Goal: Information Seeking & Learning: Learn about a topic

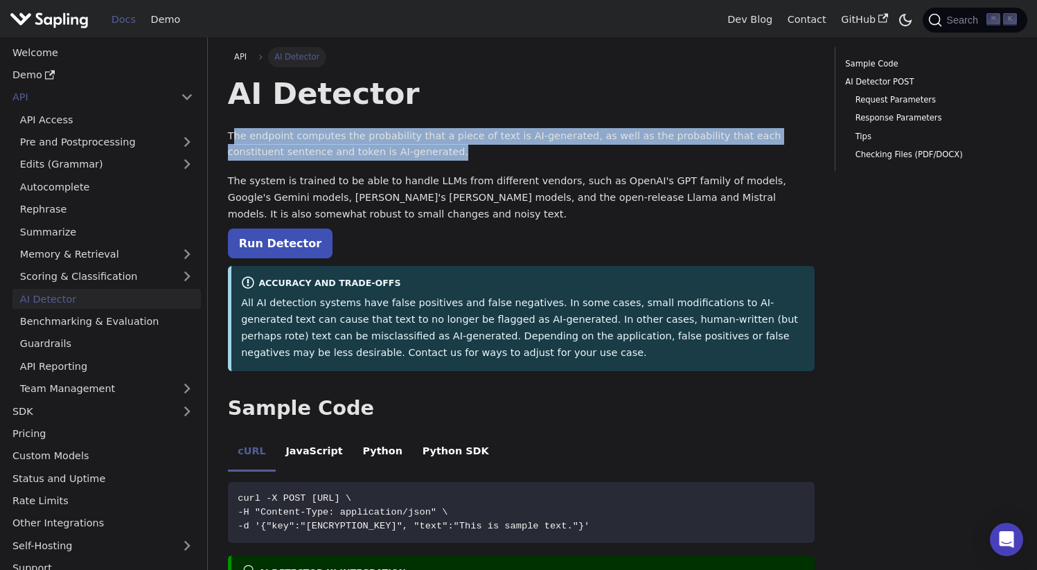
drag, startPoint x: 237, startPoint y: 136, endPoint x: 533, endPoint y: 159, distance: 296.8
click at [533, 159] on p "The endpoint computes the probability that a piece of text is AI-generated, as …" at bounding box center [521, 144] width 587 height 33
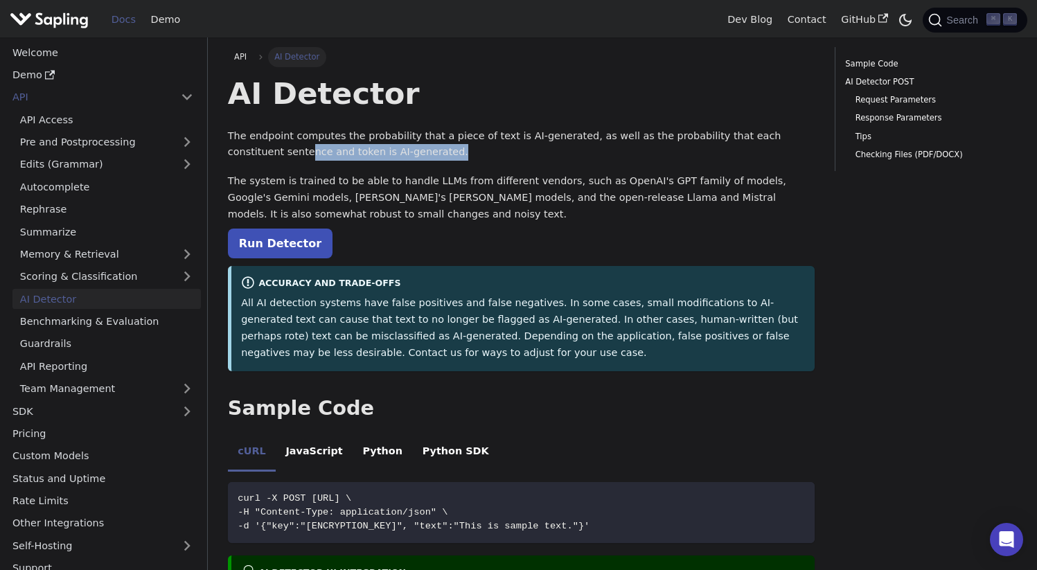
drag, startPoint x: 251, startPoint y: 157, endPoint x: 439, endPoint y: 155, distance: 188.5
click at [439, 155] on p "The endpoint computes the probability that a piece of text is AI-generated, as …" at bounding box center [521, 144] width 587 height 33
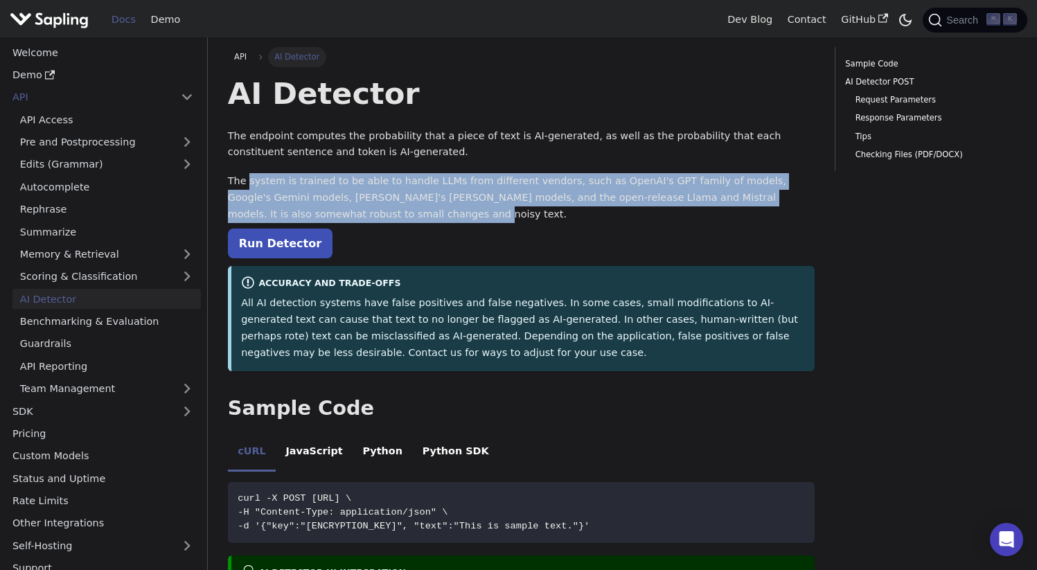
drag, startPoint x: 253, startPoint y: 179, endPoint x: 568, endPoint y: 210, distance: 316.8
click at [551, 210] on p "The system is trained to be able to handle LLMs from different vendors, such as…" at bounding box center [521, 197] width 587 height 49
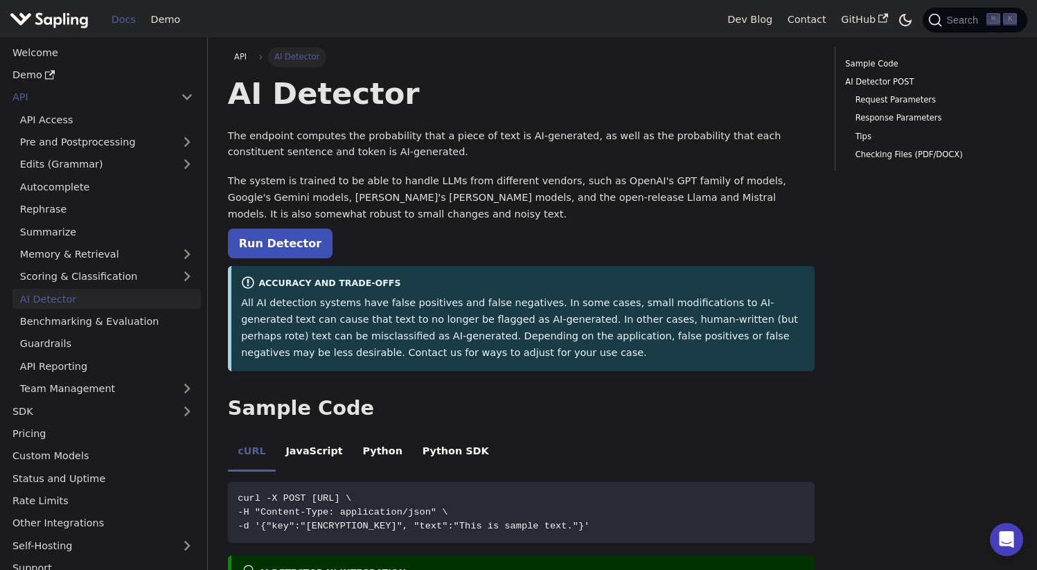
click at [569, 210] on p "The system is trained to be able to handle LLMs from different vendors, such as…" at bounding box center [521, 197] width 587 height 49
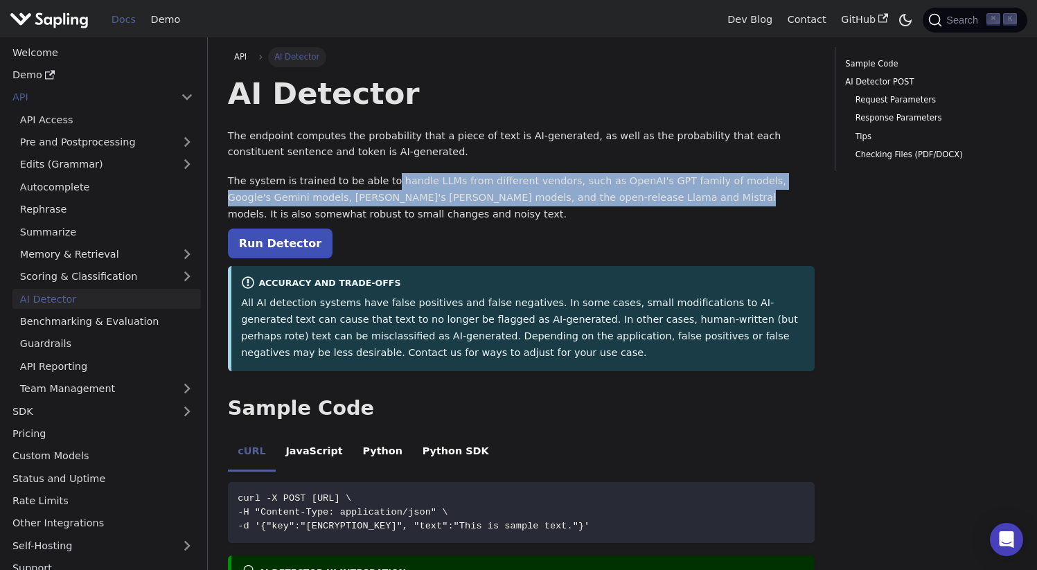
drag, startPoint x: 387, startPoint y: 182, endPoint x: 657, endPoint y: 205, distance: 271.3
click at [657, 205] on p "The system is trained to be able to handle LLMs from different vendors, such as…" at bounding box center [521, 197] width 587 height 49
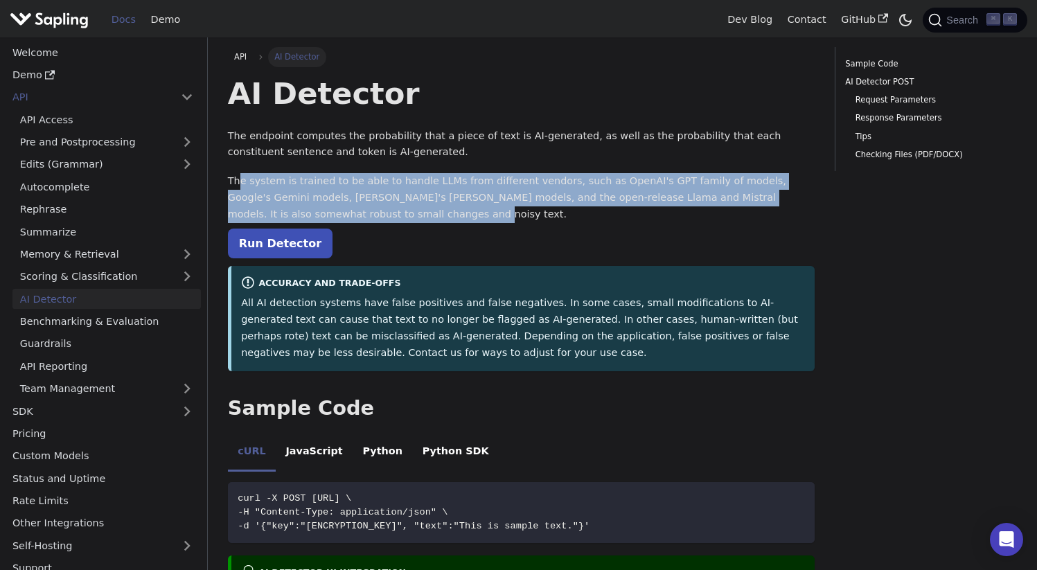
drag, startPoint x: 256, startPoint y: 188, endPoint x: 411, endPoint y: 213, distance: 156.5
click at [411, 213] on p "The system is trained to be able to handle LLMs from different vendors, such as…" at bounding box center [521, 197] width 587 height 49
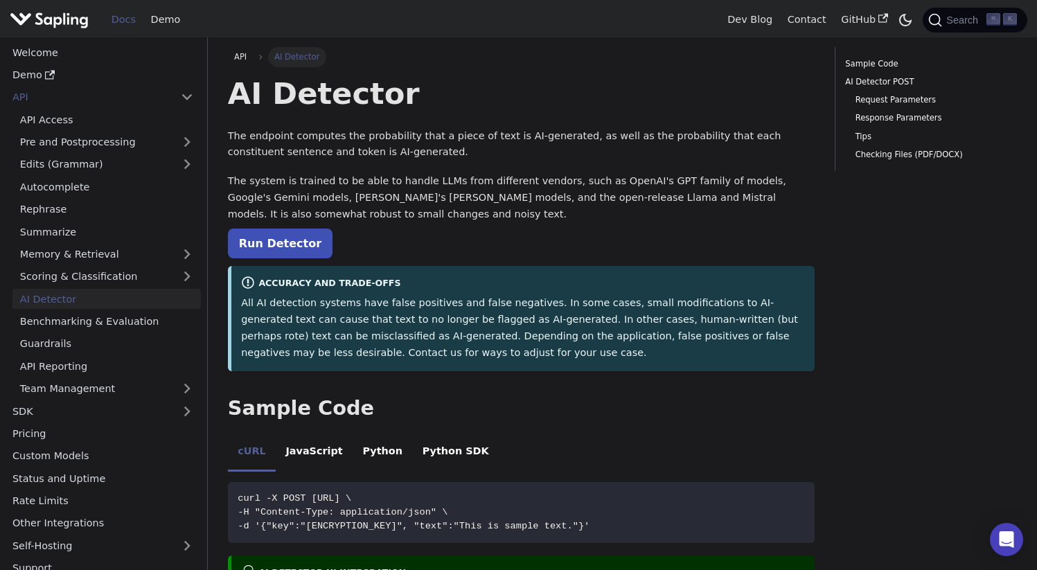
click at [412, 213] on p "The system is trained to be able to handle LLMs from different vendors, such as…" at bounding box center [521, 197] width 587 height 49
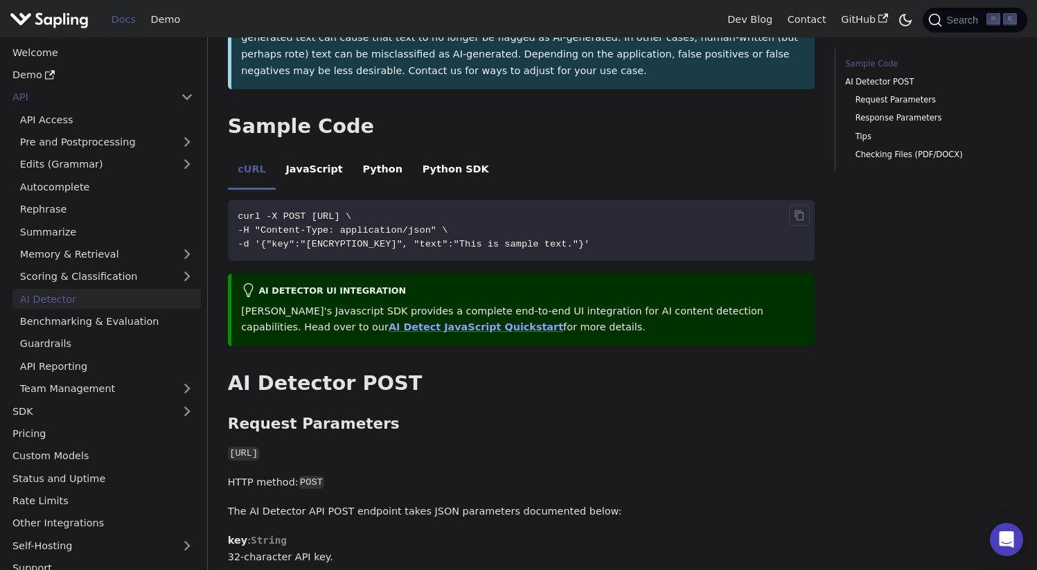
scroll to position [284, 0]
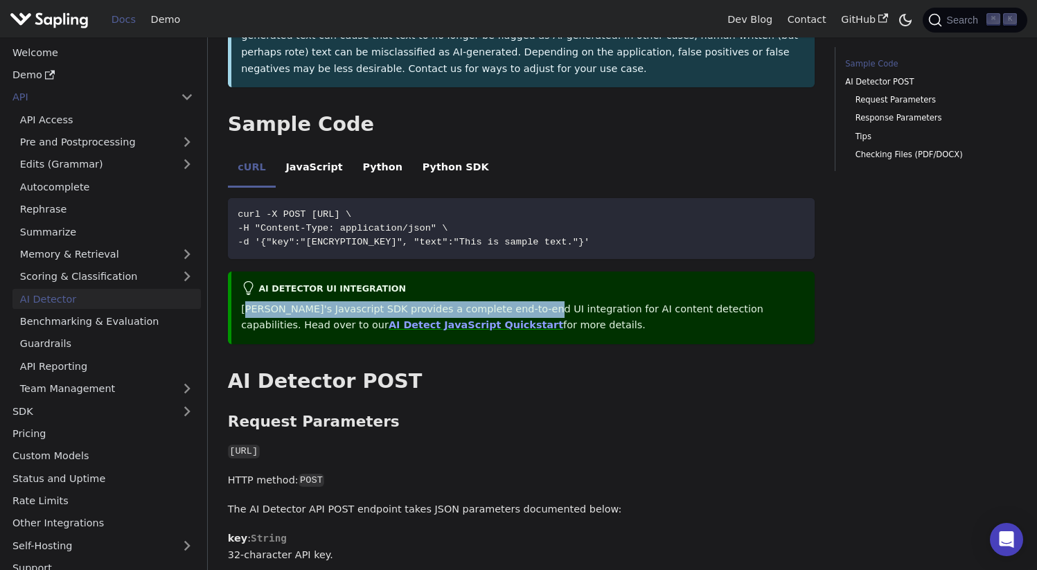
drag, startPoint x: 249, startPoint y: 306, endPoint x: 534, endPoint y: 309, distance: 284.1
click at [530, 309] on p "[PERSON_NAME]'s Javascript SDK provides a complete end-to-end UI integration fo…" at bounding box center [523, 317] width 564 height 33
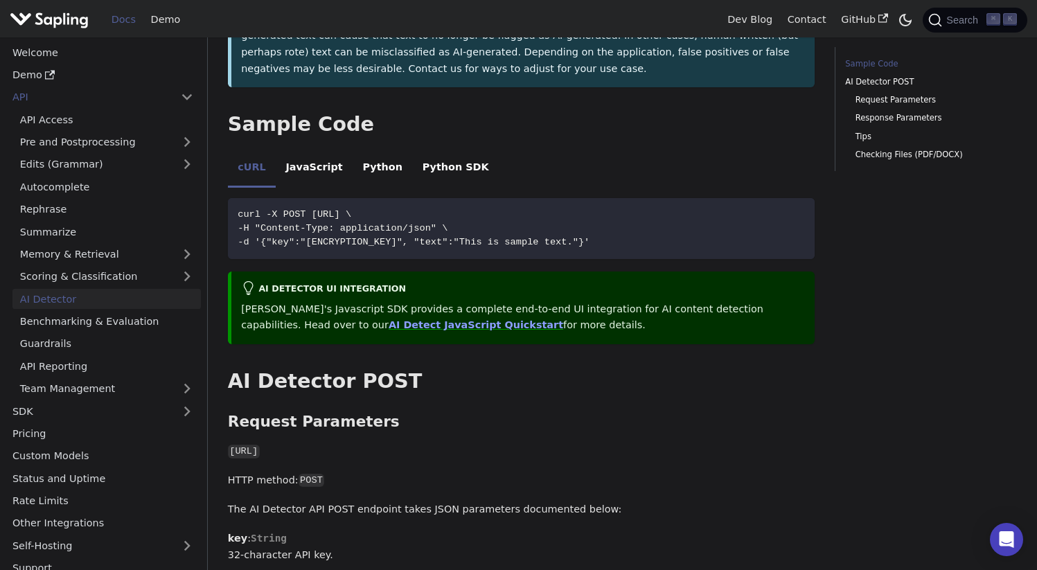
click at [534, 309] on p "[PERSON_NAME]'s Javascript SDK provides a complete end-to-end UI integration fo…" at bounding box center [523, 317] width 564 height 33
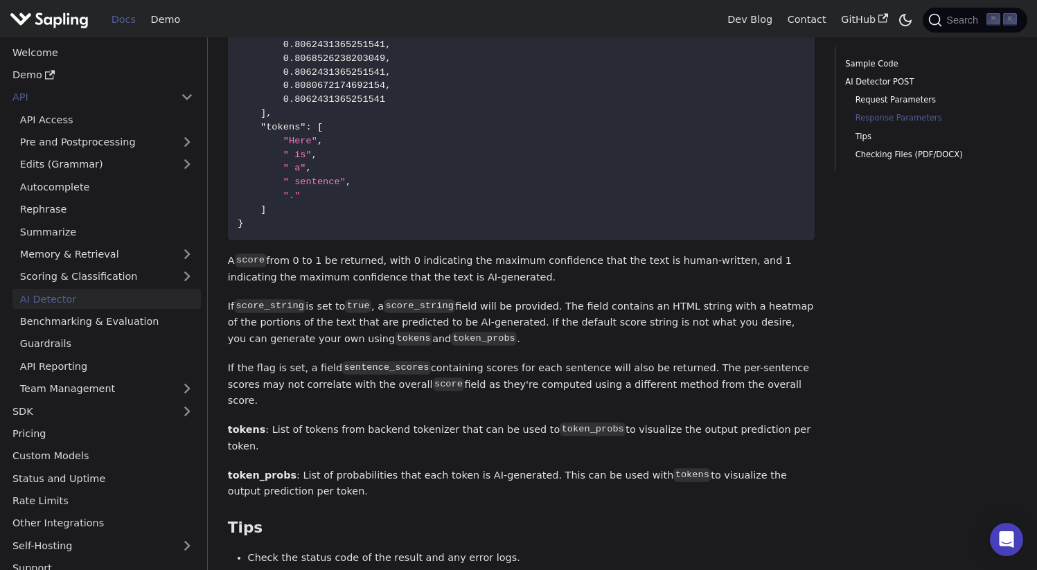
scroll to position [1398, 0]
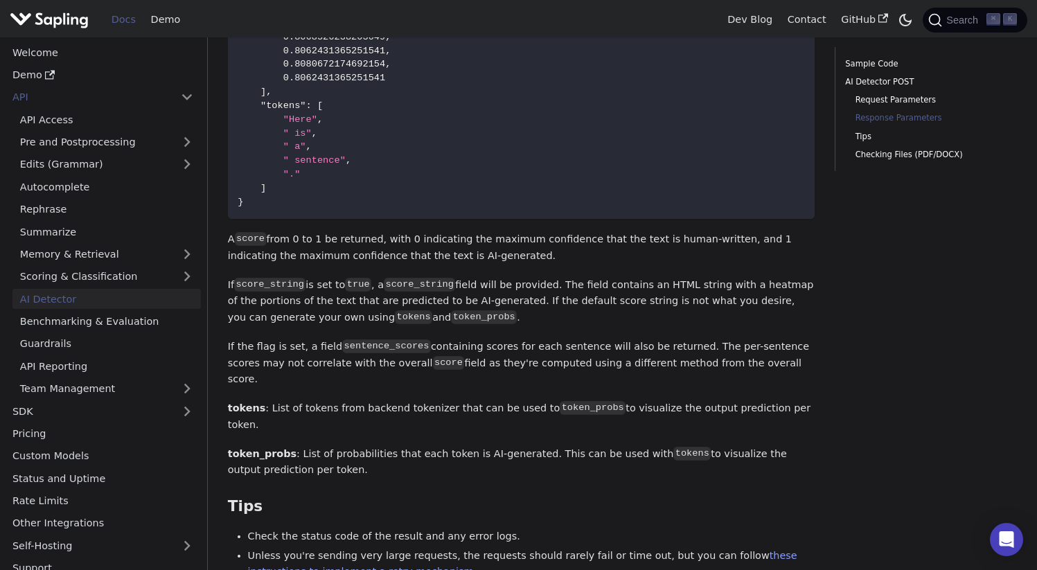
drag, startPoint x: 284, startPoint y: 245, endPoint x: 422, endPoint y: 249, distance: 138.0
click at [422, 249] on p "A score from 0 to 1 be returned, with 0 indicating the maximum confidence that …" at bounding box center [521, 247] width 587 height 33
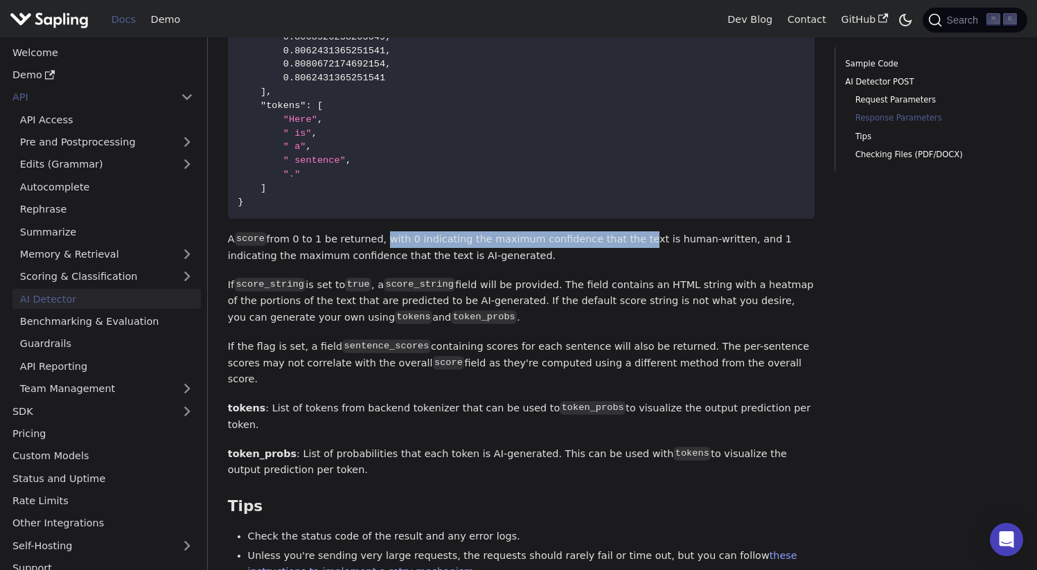
drag, startPoint x: 380, startPoint y: 247, endPoint x: 624, endPoint y: 247, distance: 244.6
click at [624, 247] on p "A score from 0 to 1 be returned, with 0 indicating the maximum confidence that …" at bounding box center [521, 247] width 587 height 33
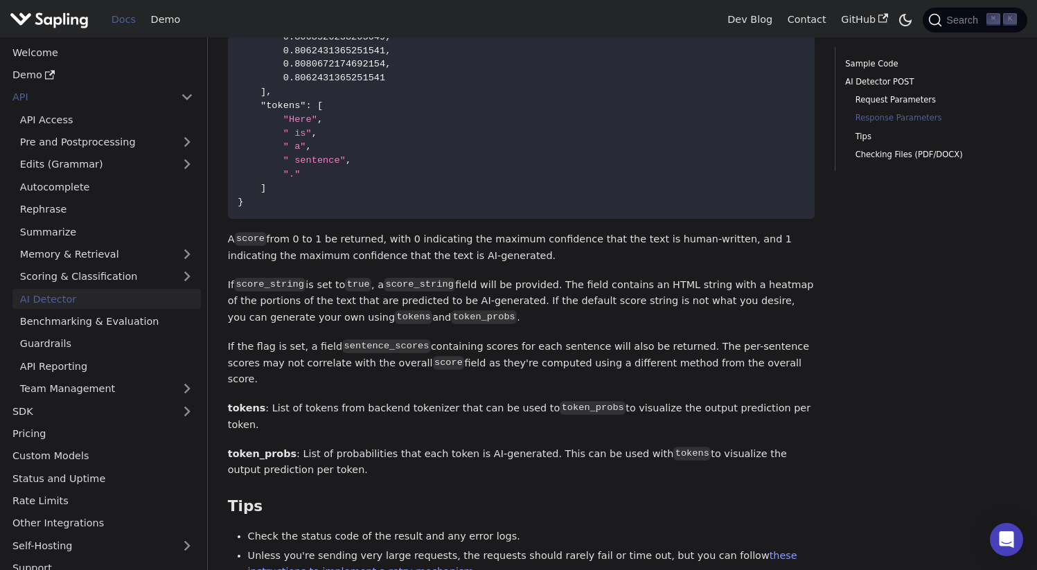
drag, startPoint x: 223, startPoint y: 261, endPoint x: 522, endPoint y: 261, distance: 299.3
click at [522, 261] on p "A score from 0 to 1 be returned, with 0 indicating the maximum confidence that …" at bounding box center [521, 247] width 587 height 33
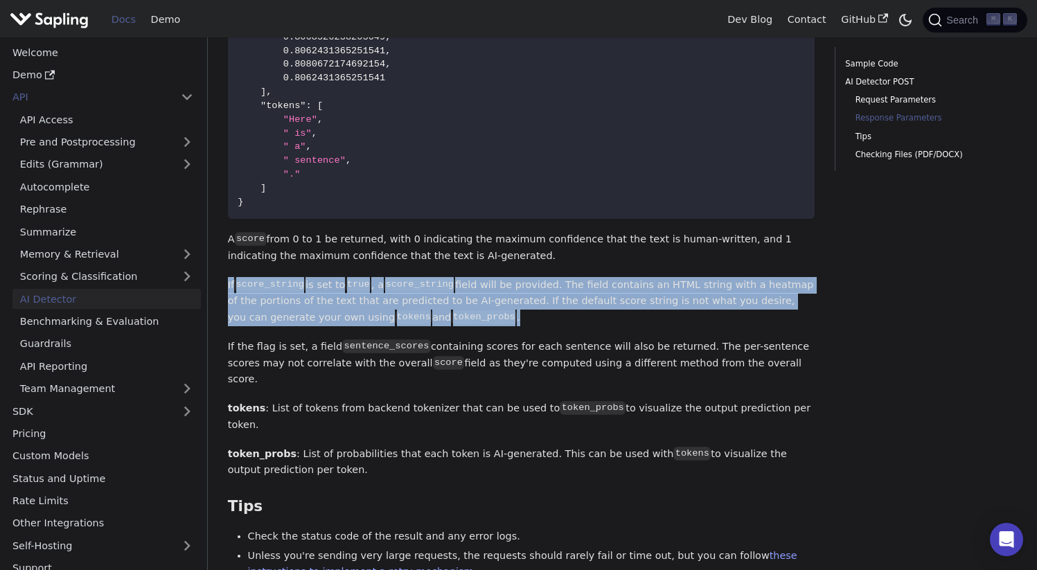
drag, startPoint x: 225, startPoint y: 288, endPoint x: 456, endPoint y: 318, distance: 232.8
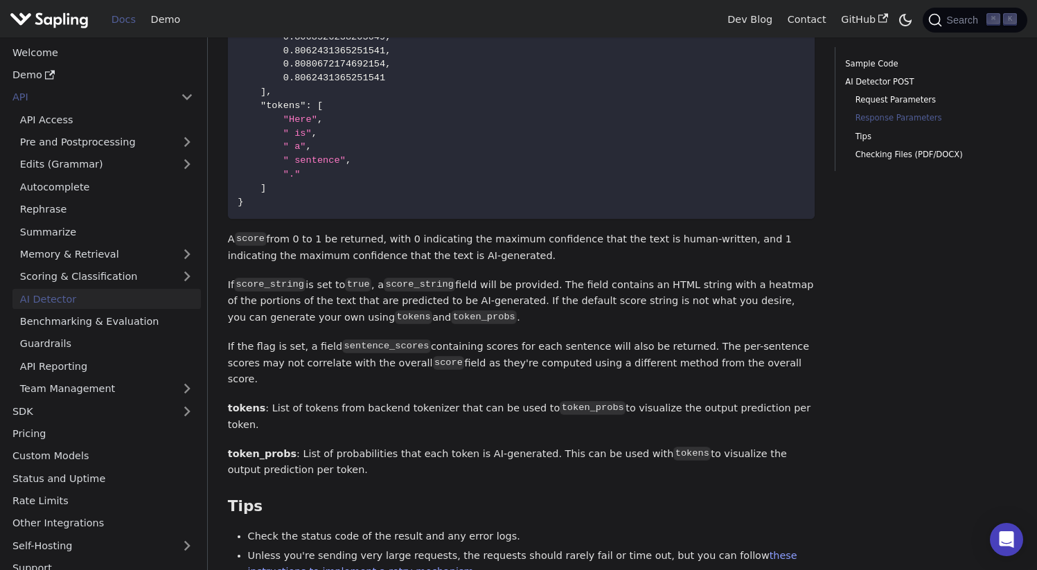
click at [456, 318] on p "If score_string is set to true , a score_string field will be provided. The fie…" at bounding box center [521, 301] width 587 height 49
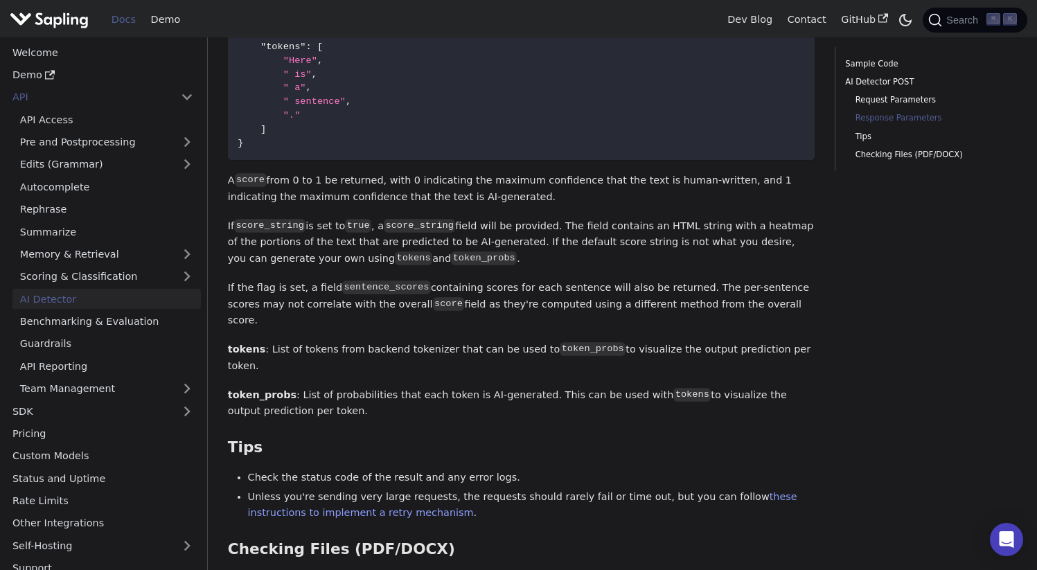
scroll to position [1540, 0]
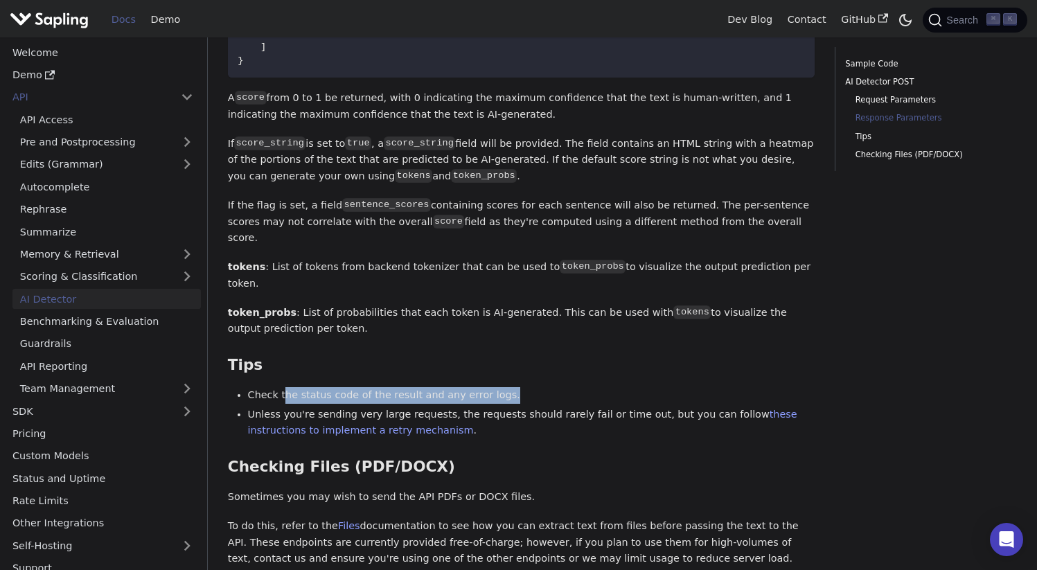
drag, startPoint x: 400, startPoint y: 370, endPoint x: 518, endPoint y: 370, distance: 118.5
click at [509, 387] on li "Check the status code of the result and any error logs." at bounding box center [532, 395] width 568 height 17
click at [518, 387] on li "Check the status code of the result and any error logs." at bounding box center [532, 395] width 568 height 17
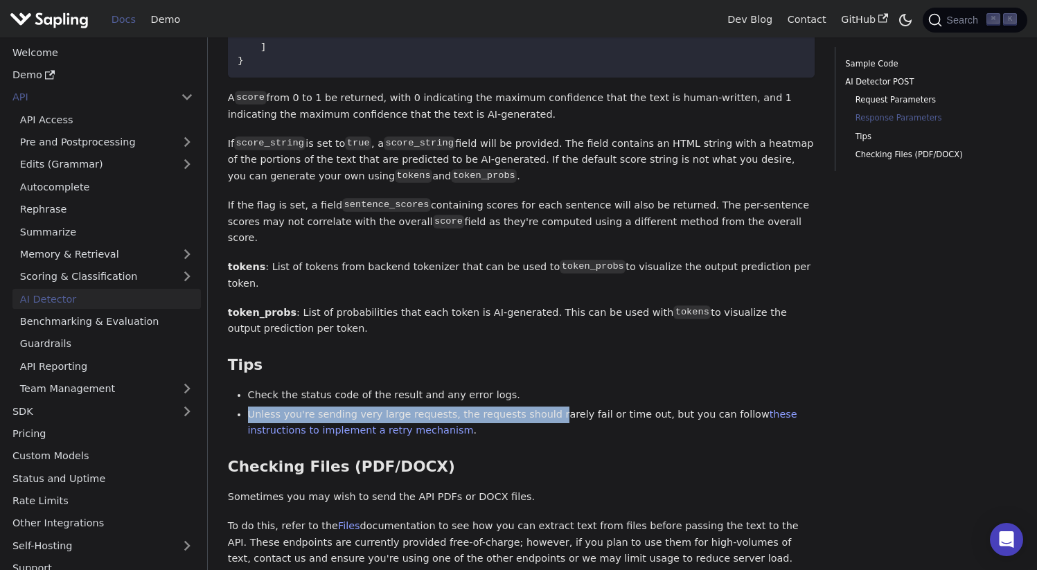
drag, startPoint x: 250, startPoint y: 391, endPoint x: 546, endPoint y: 394, distance: 295.9
click at [545, 407] on li "Unless you're sending very large requests, the requests should rarely fail or t…" at bounding box center [532, 423] width 568 height 33
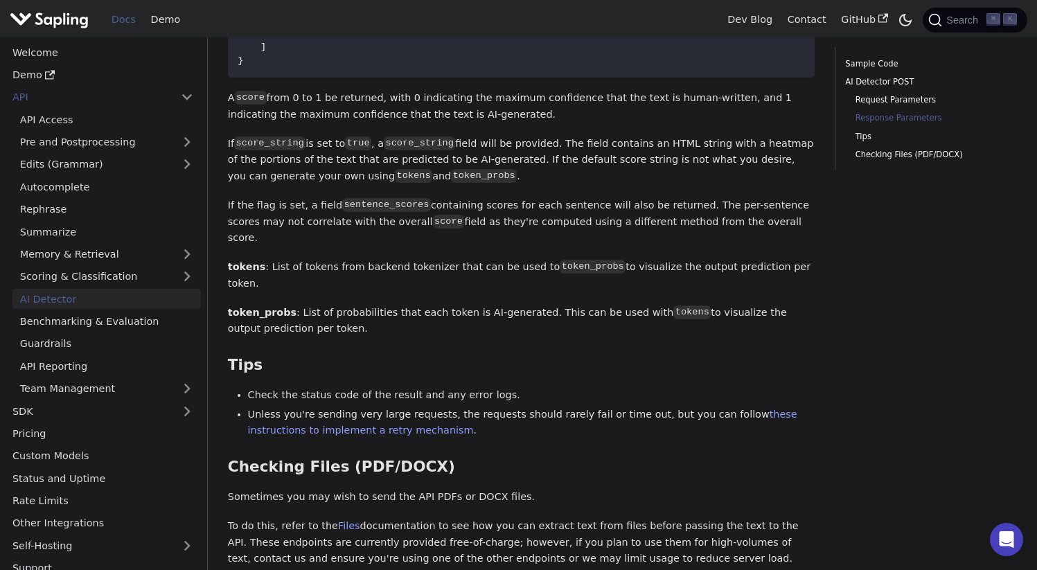
click at [546, 407] on li "Unless you're sending very large requests, the requests should rarely fail or t…" at bounding box center [532, 423] width 568 height 33
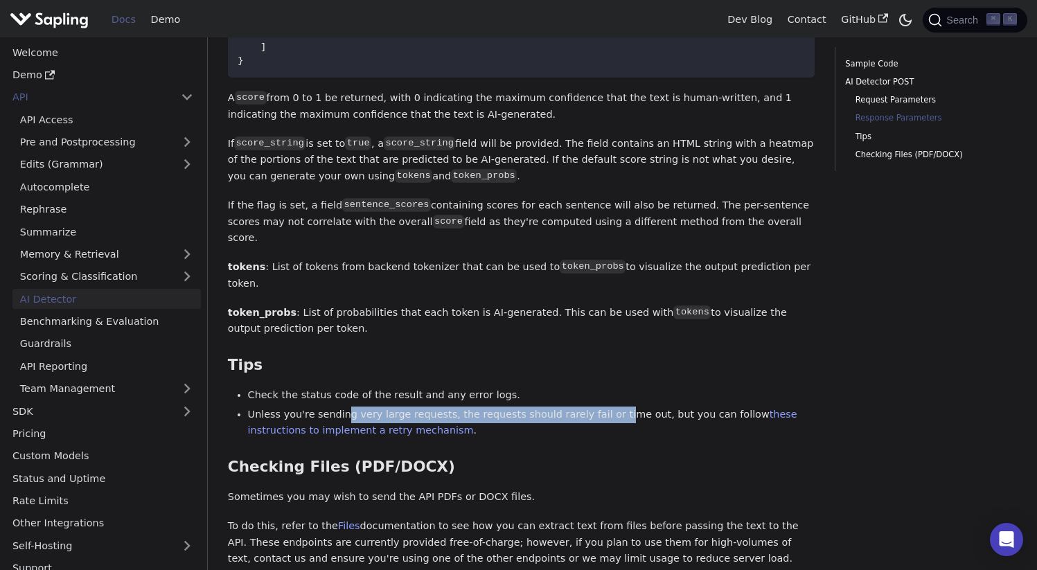
drag, startPoint x: 356, startPoint y: 391, endPoint x: 631, endPoint y: 394, distance: 274.4
click at [626, 407] on li "Unless you're sending very large requests, the requests should rarely fail or t…" at bounding box center [532, 423] width 568 height 33
click at [631, 407] on li "Unless you're sending very large requests, the requests should rarely fail or t…" at bounding box center [532, 423] width 568 height 33
drag, startPoint x: 489, startPoint y: 389, endPoint x: 610, endPoint y: 389, distance: 121.3
click at [609, 407] on li "Unless you're sending very large requests, the requests should rarely fail or t…" at bounding box center [532, 423] width 568 height 33
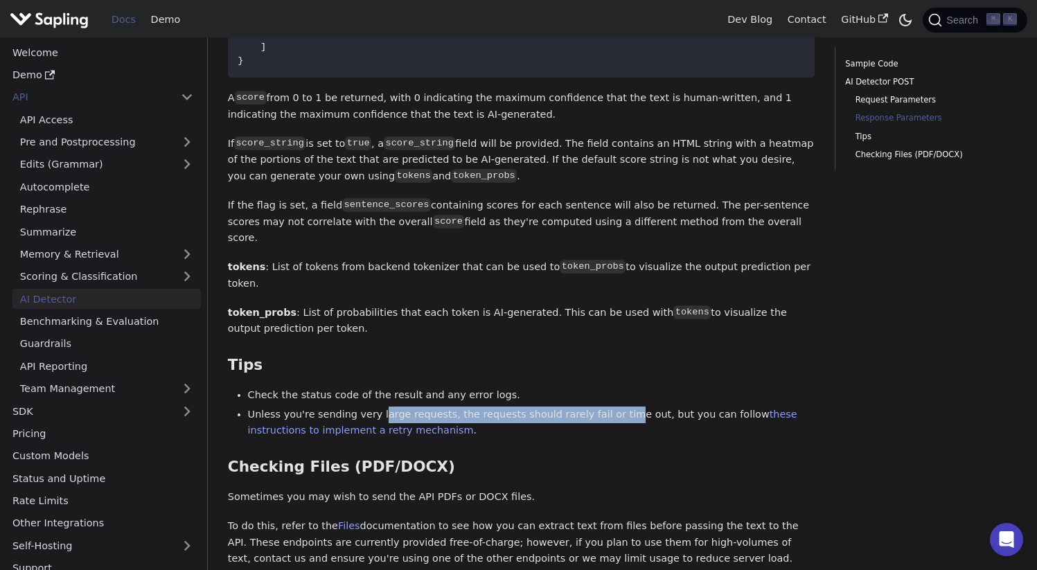
click at [610, 407] on li "Unless you're sending very large requests, the requests should rarely fail or t…" at bounding box center [532, 423] width 568 height 33
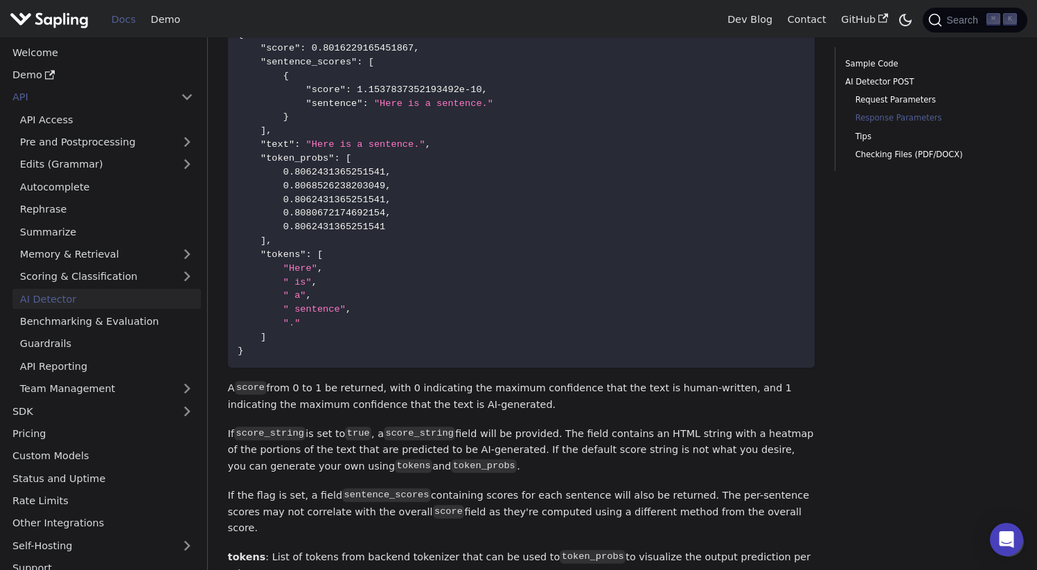
scroll to position [1245, 0]
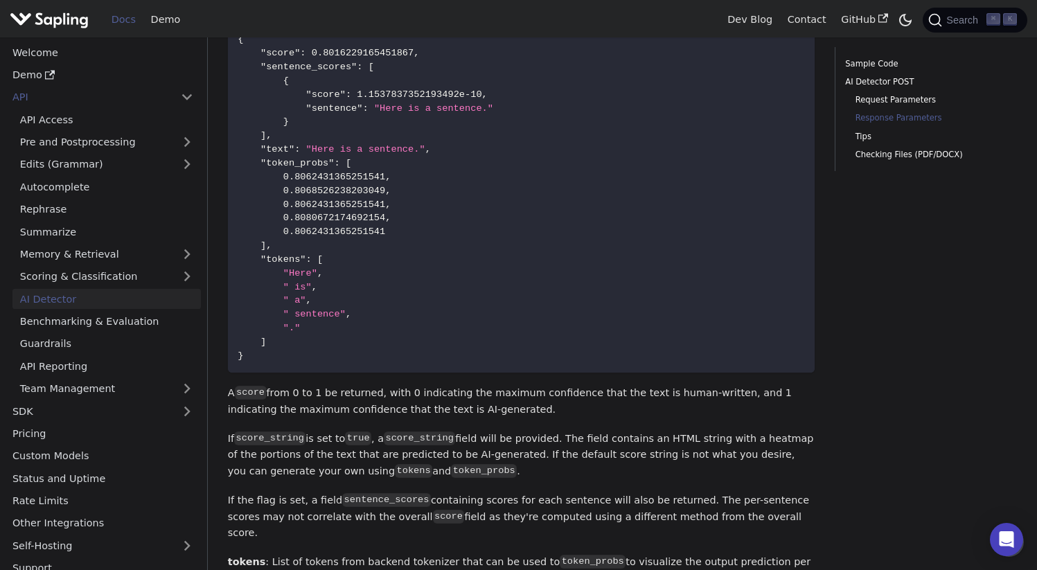
drag, startPoint x: 764, startPoint y: 526, endPoint x: 691, endPoint y: 508, distance: 75.6
click at [691, 508] on p "If the flag is set, a field sentence_scores containing scores for each sentence…" at bounding box center [521, 517] width 587 height 49
copy p "The per-sentence scores may not correlate with the overall score field as they'…"
click at [522, 446] on p "If score_string is set to true , a score_string field will be provided. The fie…" at bounding box center [521, 455] width 587 height 49
